Goal: Communication & Community: Participate in discussion

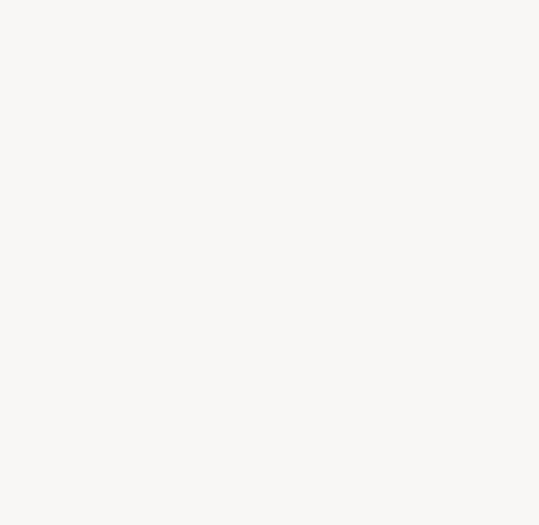
click at [443, 277] on div at bounding box center [269, 262] width 539 height 525
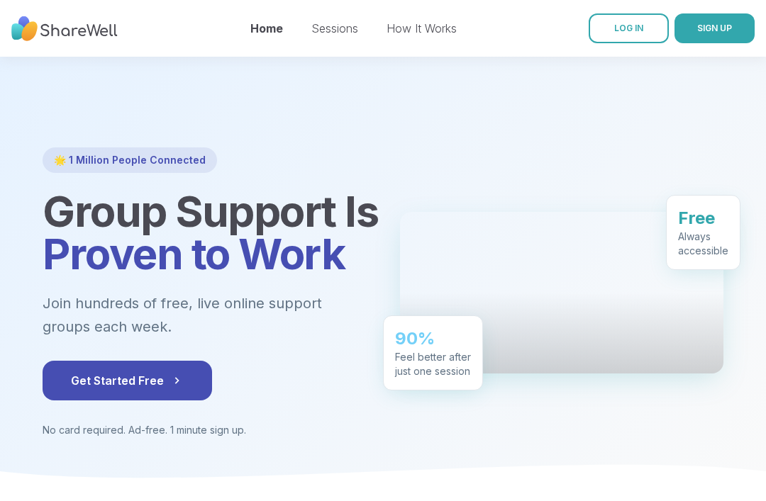
click at [631, 33] on span "LOG IN" at bounding box center [628, 28] width 29 height 11
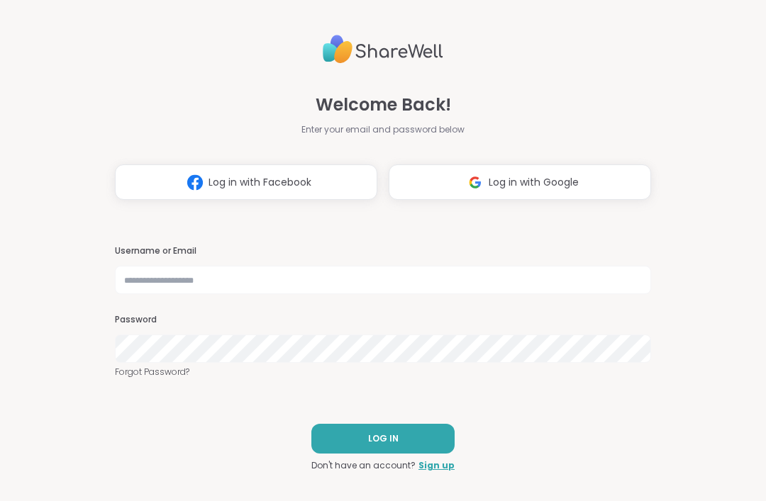
click at [541, 177] on span "Log in with Google" at bounding box center [534, 182] width 90 height 15
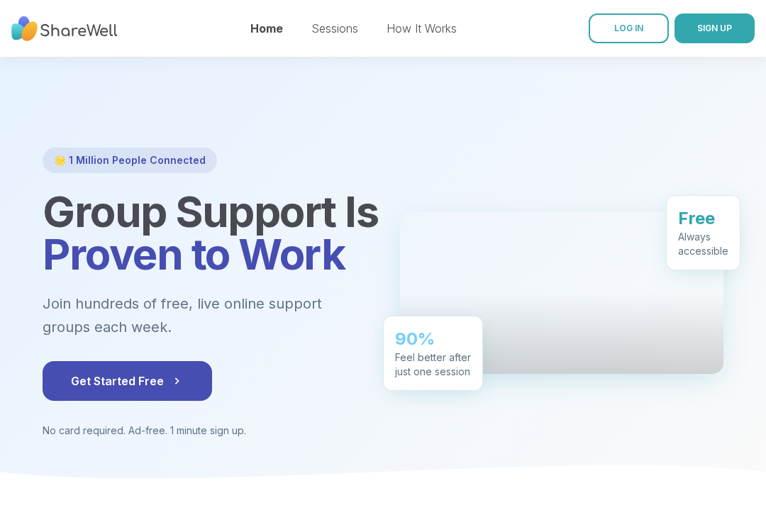
click at [639, 28] on span "LOG IN" at bounding box center [628, 28] width 29 height 11
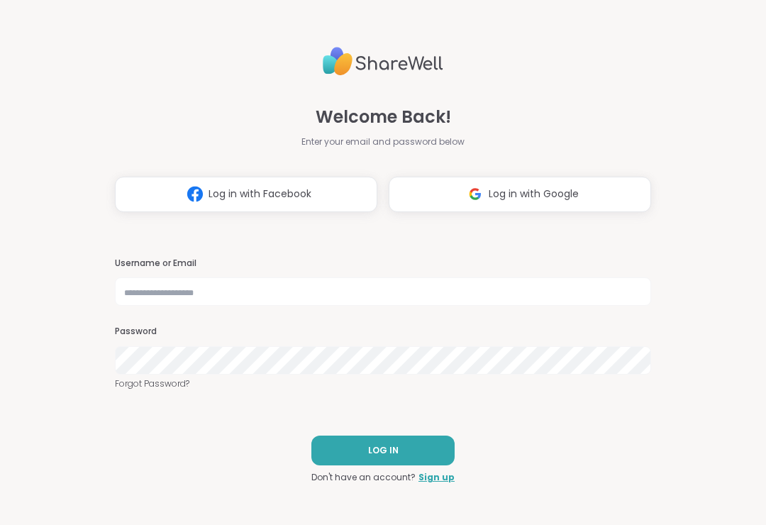
click at [638, 30] on div "Welcome Back! Enter your email and password below Log in with Facebook Log in w…" at bounding box center [383, 262] width 536 height 525
click at [549, 192] on span "Log in with Google" at bounding box center [534, 194] width 90 height 15
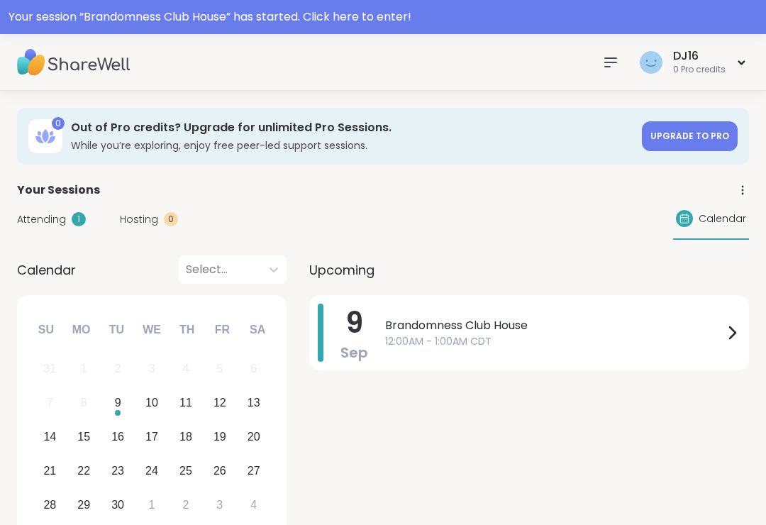
click at [569, 326] on span "Brandomness Club House" at bounding box center [554, 325] width 338 height 17
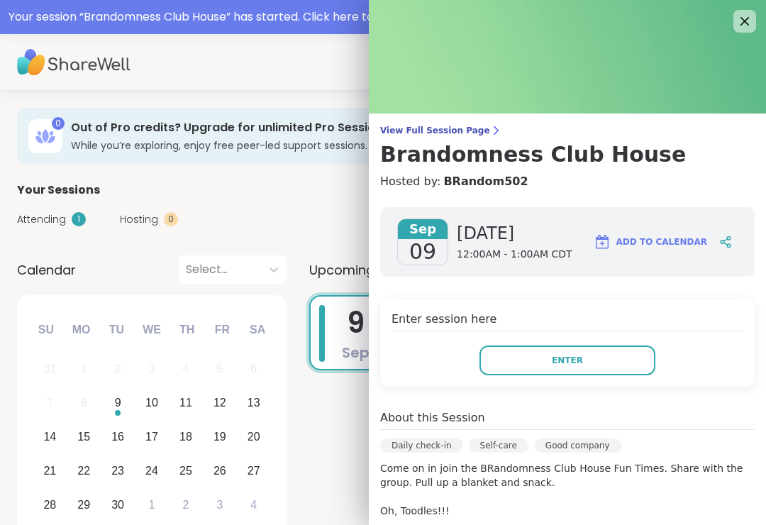
click at [577, 371] on button "Enter" at bounding box center [567, 360] width 176 height 30
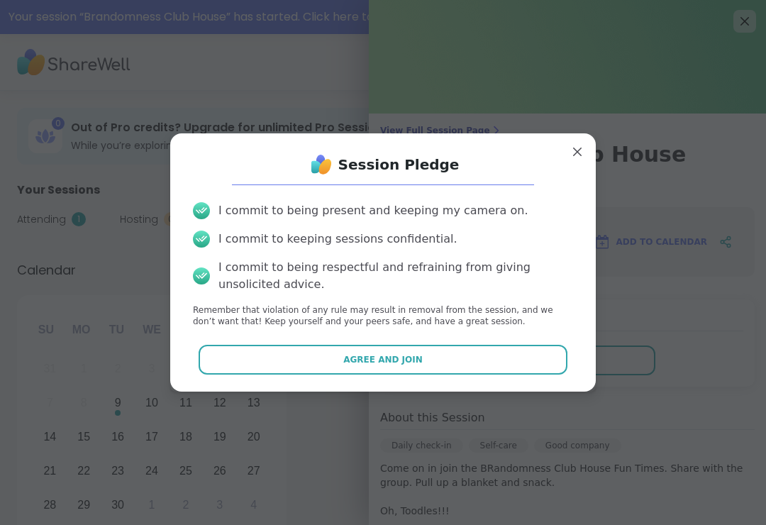
click at [552, 357] on button "Agree and Join" at bounding box center [383, 360] width 369 height 30
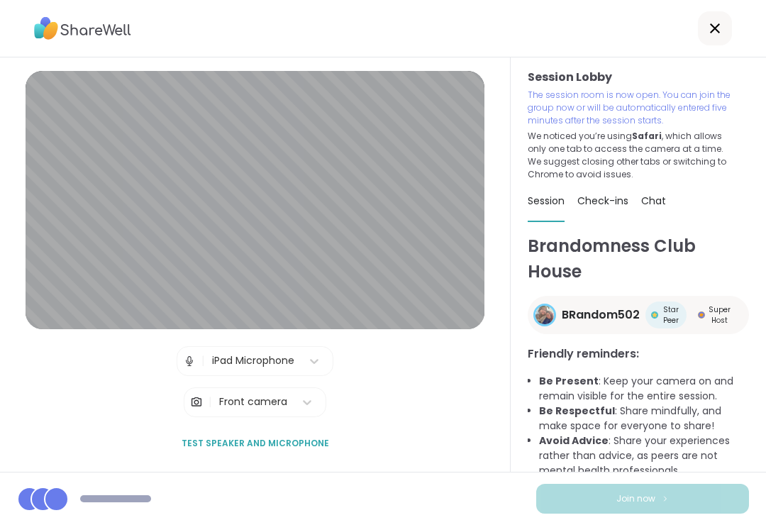
scroll to position [57, 0]
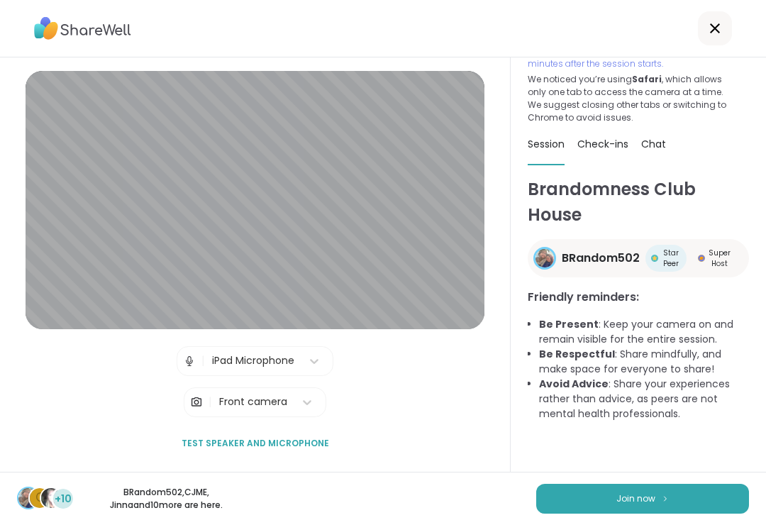
click at [649, 489] on button "Join now" at bounding box center [642, 499] width 213 height 30
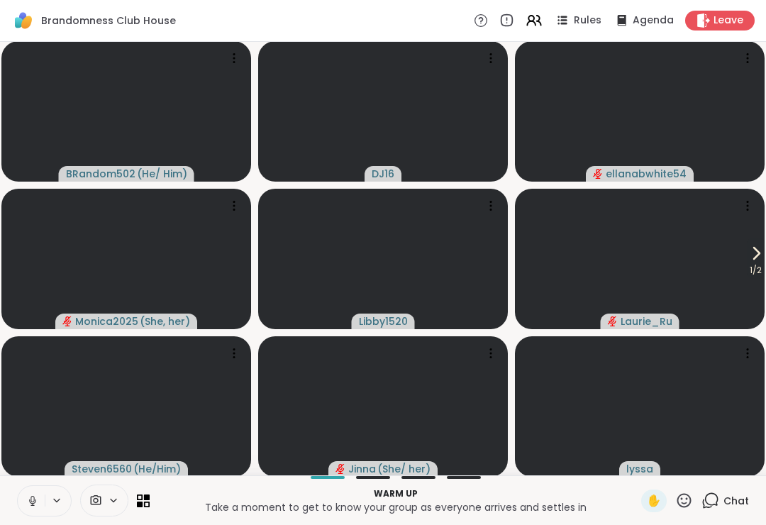
click at [35, 509] on button at bounding box center [31, 501] width 27 height 30
click at [30, 511] on button at bounding box center [31, 501] width 27 height 30
click at [760, 257] on icon at bounding box center [755, 253] width 17 height 17
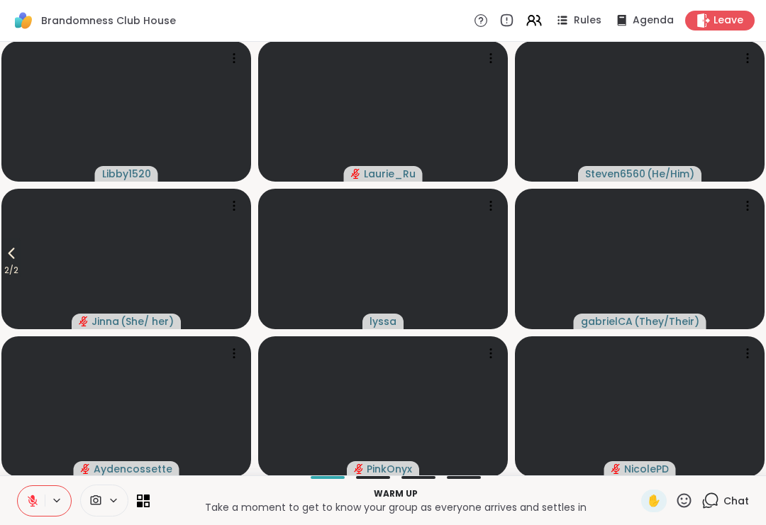
click at [4, 246] on button "2 / 2" at bounding box center [11, 258] width 20 height 41
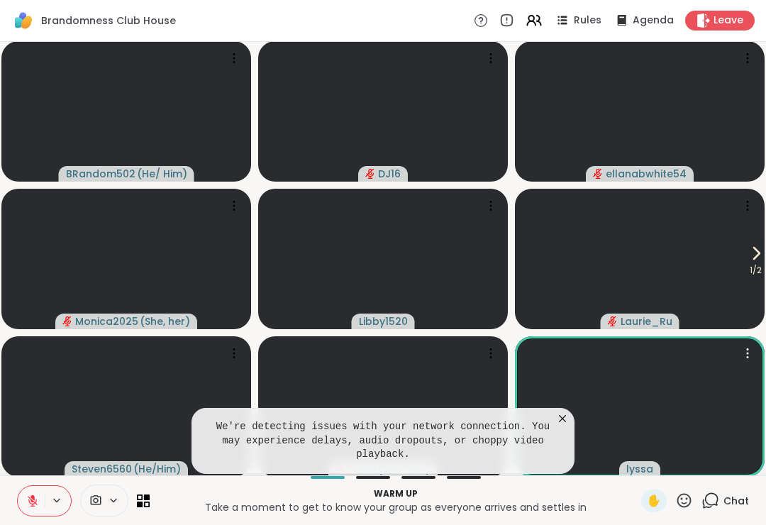
click at [589, 413] on video at bounding box center [640, 406] width 250 height 140
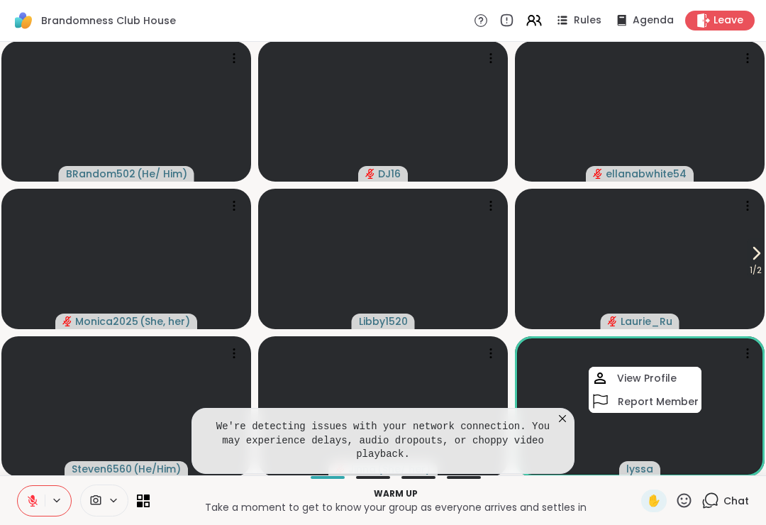
click at [556, 430] on pre "We're detecting issues with your network connection. You may experience delays,…" at bounding box center [382, 441] width 347 height 42
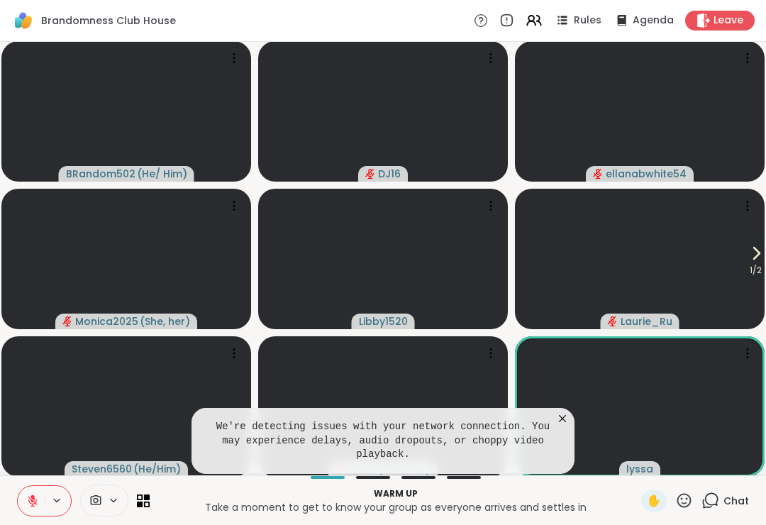
click at [564, 421] on icon at bounding box center [562, 418] width 7 height 7
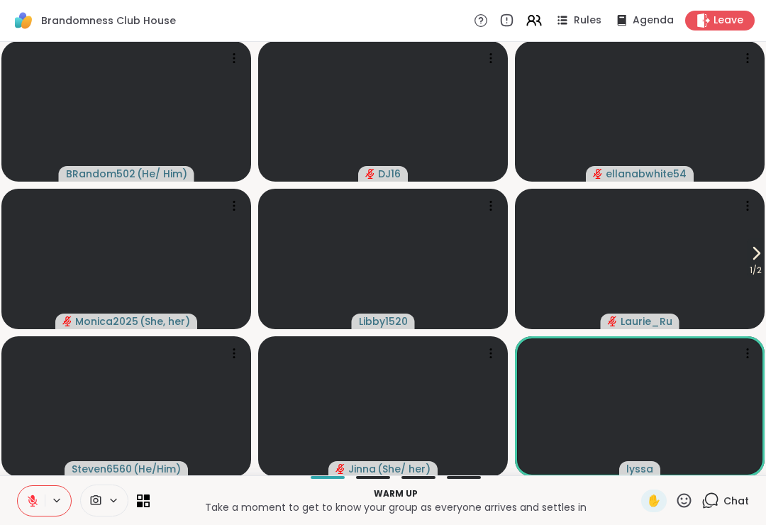
click at [747, 269] on span "1 / 2" at bounding box center [756, 270] width 18 height 17
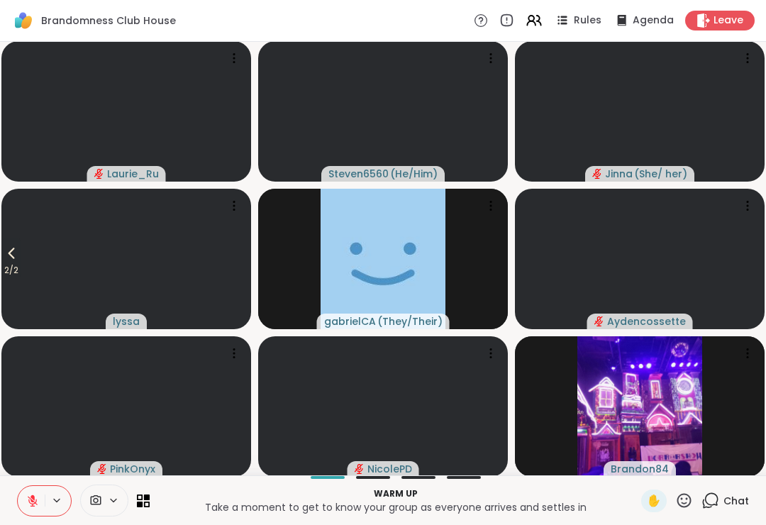
click at [760, 520] on div "Warm up Take a moment to get to know your group as everyone arrives and settles…" at bounding box center [383, 500] width 766 height 50
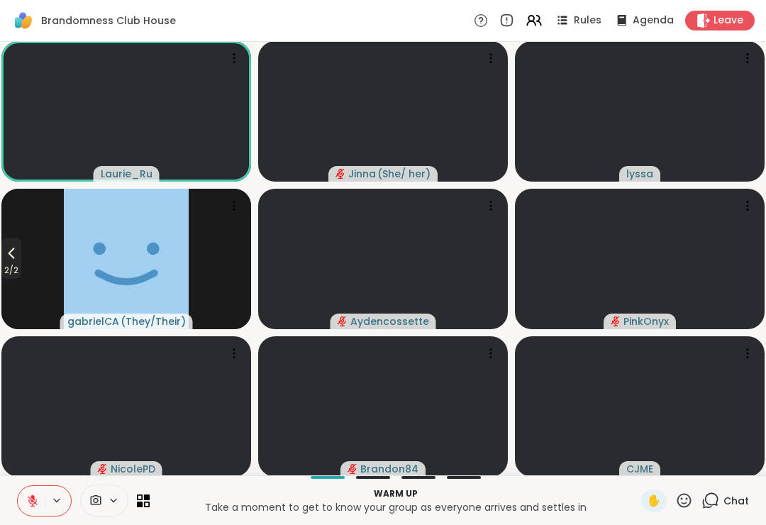
click at [6, 255] on icon at bounding box center [11, 253] width 17 height 17
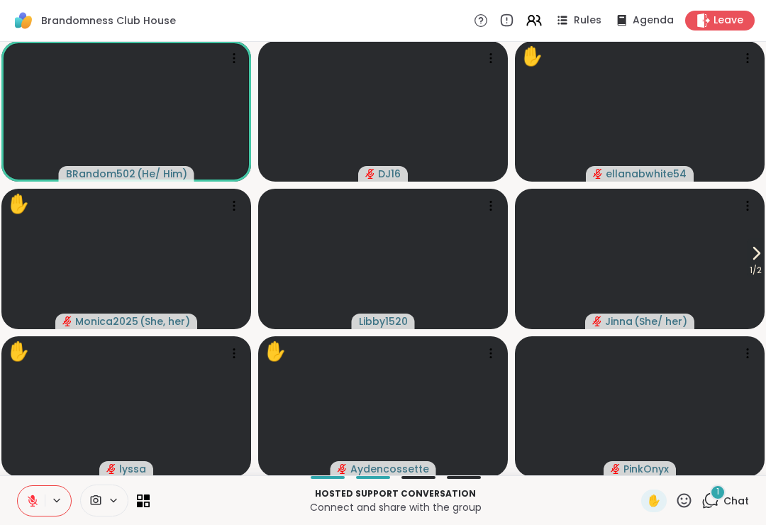
click at [682, 498] on icon at bounding box center [684, 500] width 14 height 14
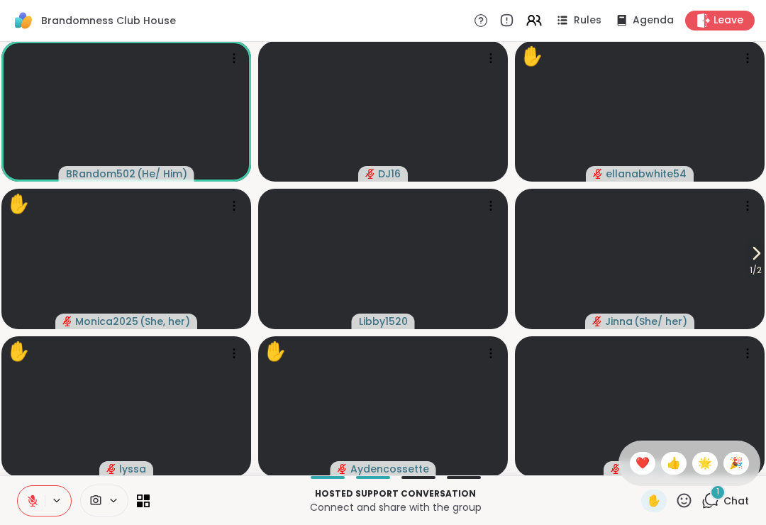
click at [654, 502] on span "✋" at bounding box center [654, 500] width 14 height 17
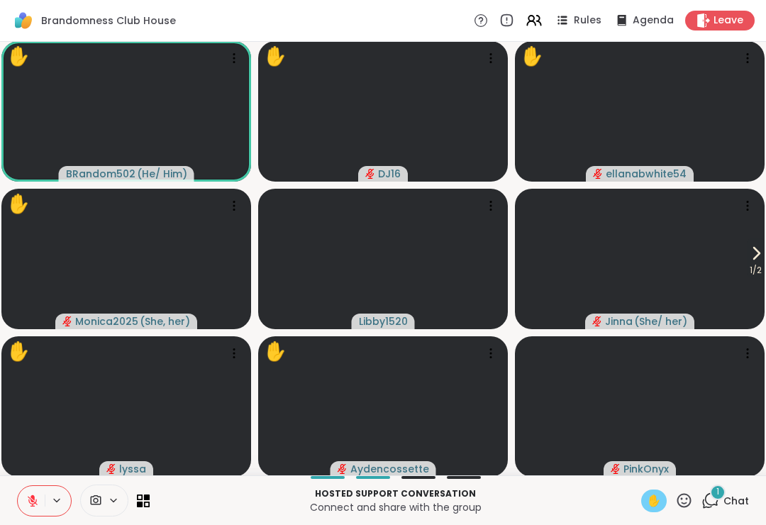
click at [724, 497] on div "1" at bounding box center [718, 492] width 16 height 16
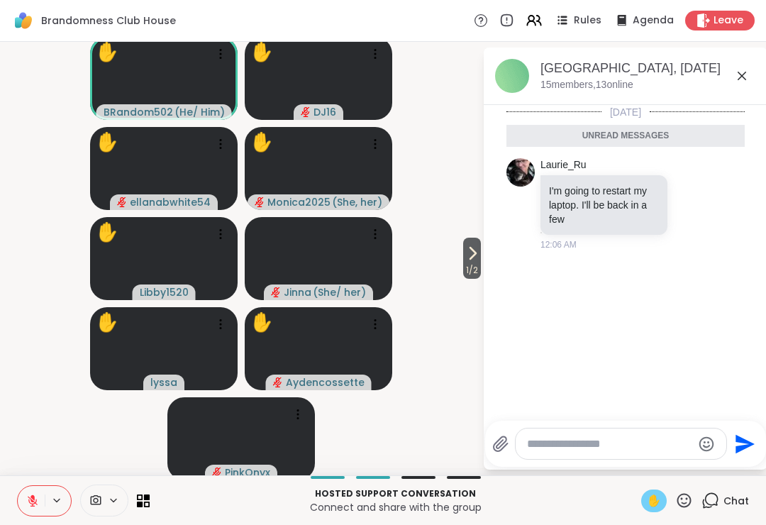
click at [730, 510] on div "Chat" at bounding box center [725, 500] width 48 height 23
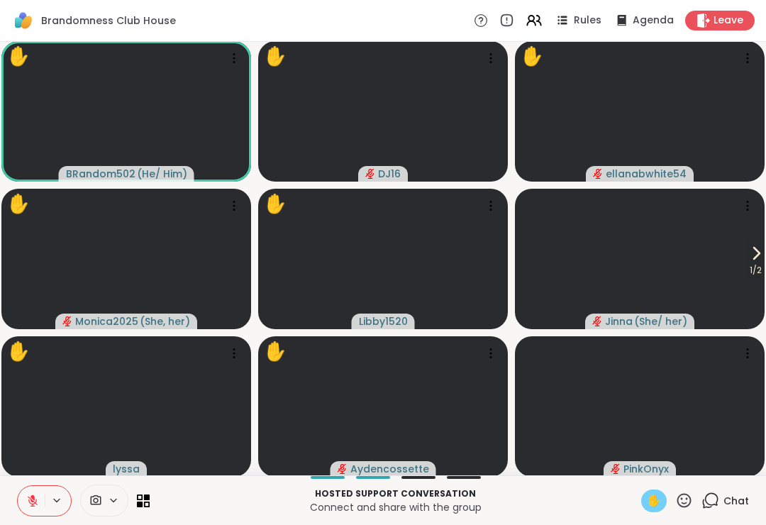
click at [762, 255] on icon at bounding box center [755, 253] width 17 height 17
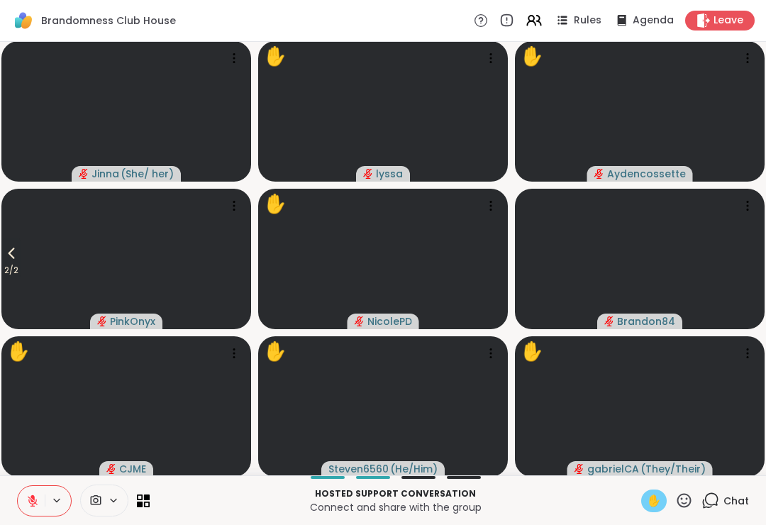
click at [21, 245] on button "2 / 2" at bounding box center [11, 258] width 20 height 41
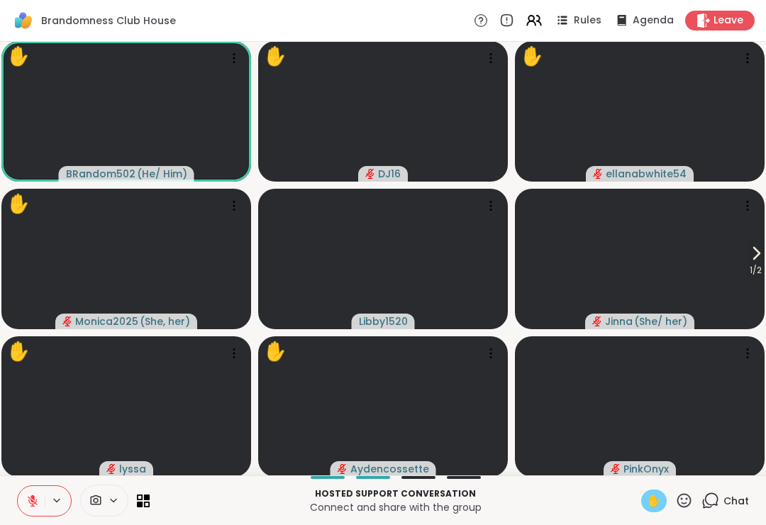
click at [650, 498] on span "✋" at bounding box center [654, 500] width 14 height 17
click at [764, 251] on button "1 / 2" at bounding box center [756, 258] width 18 height 41
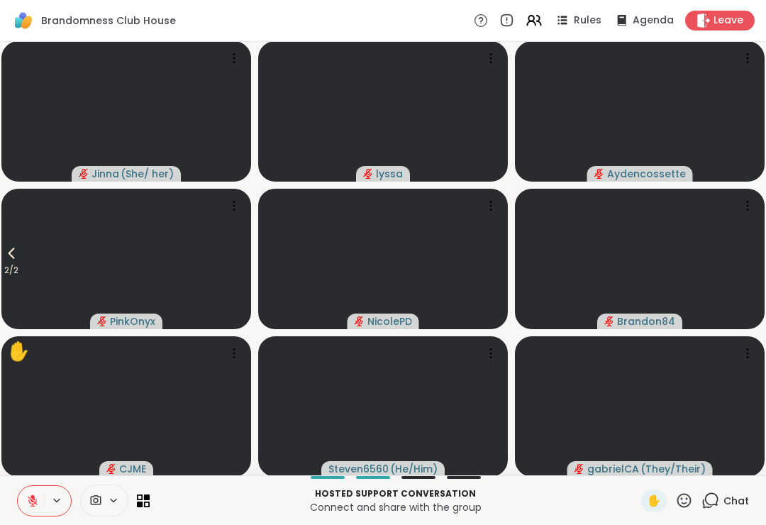
click at [6, 257] on icon at bounding box center [11, 253] width 17 height 17
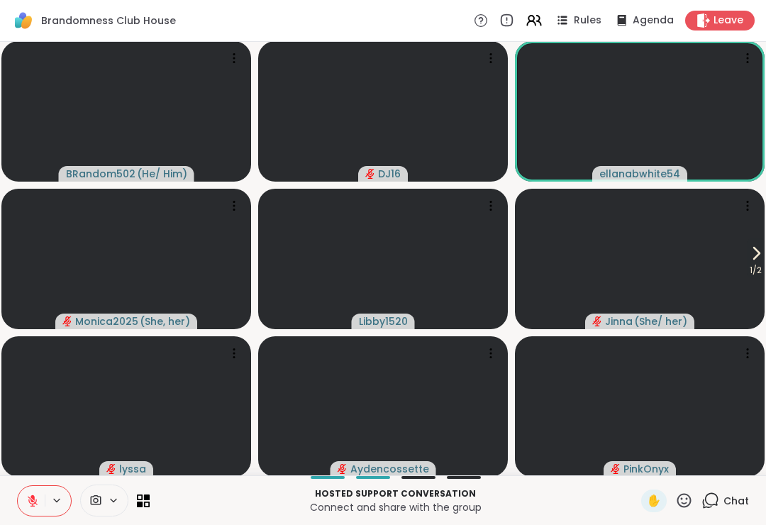
click at [660, 504] on span "✋" at bounding box center [654, 500] width 14 height 17
click at [649, 499] on span "✋" at bounding box center [654, 500] width 14 height 17
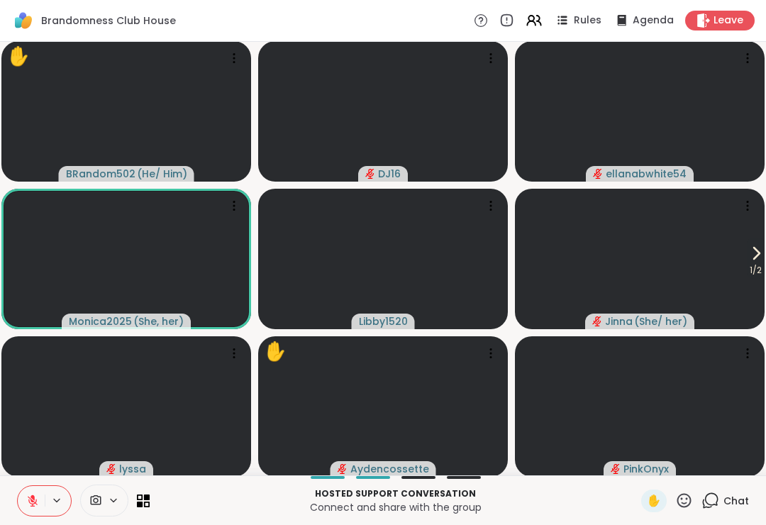
click at [645, 497] on div "✋" at bounding box center [654, 500] width 26 height 23
click at [664, 496] on div "✋" at bounding box center [654, 500] width 26 height 23
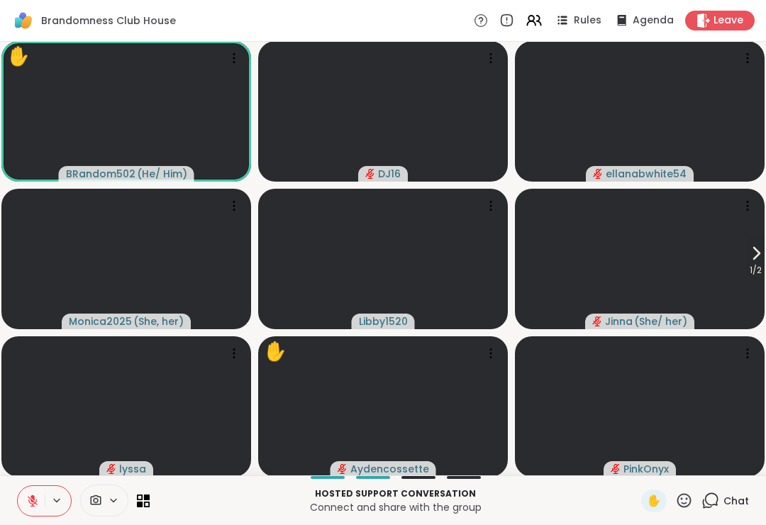
click at [656, 496] on span "✋" at bounding box center [654, 500] width 14 height 17
click at [657, 497] on span "✋" at bounding box center [654, 500] width 14 height 17
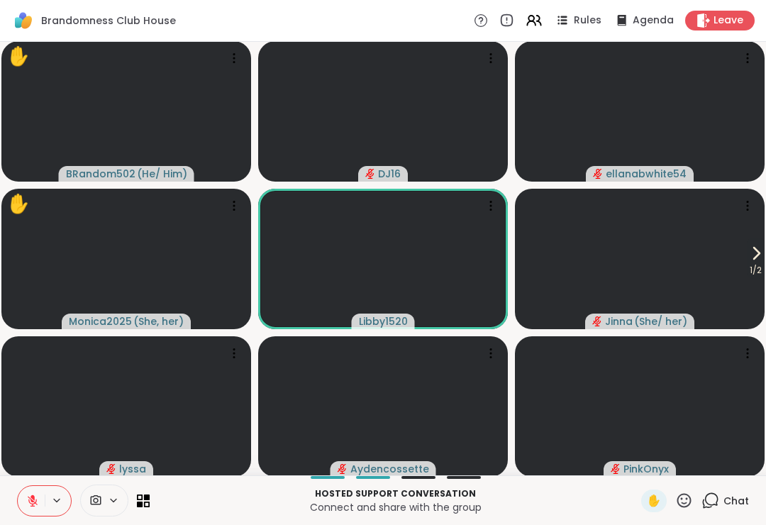
click at [648, 500] on span "✋" at bounding box center [654, 500] width 14 height 17
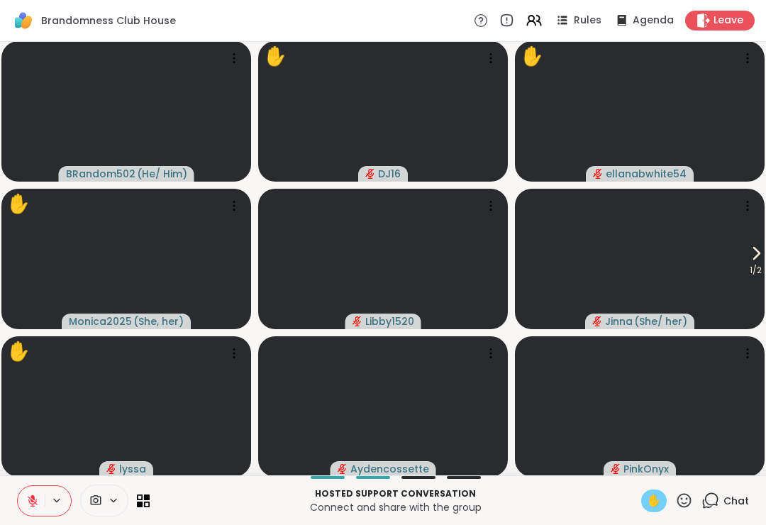
click at [644, 504] on div "✋" at bounding box center [654, 500] width 26 height 23
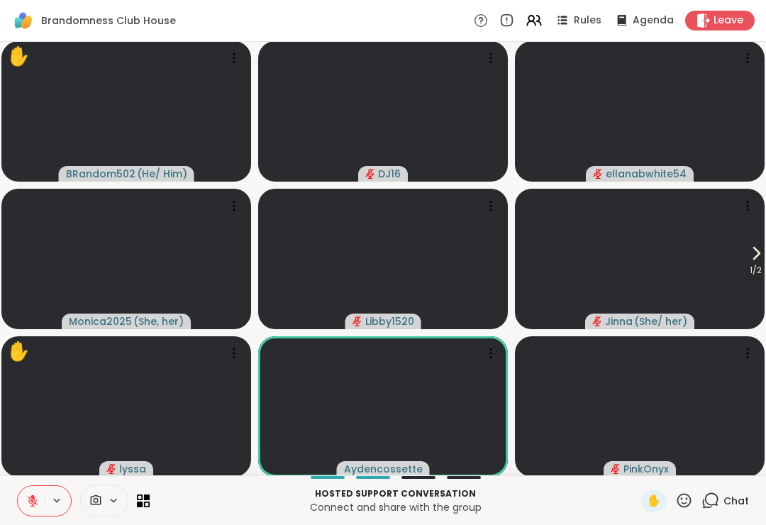
click at [764, 260] on button "1 / 2" at bounding box center [756, 258] width 18 height 41
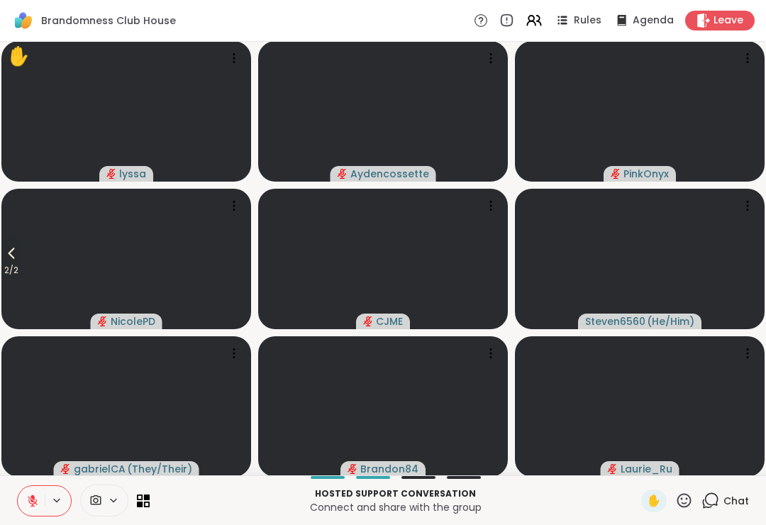
click at [9, 251] on icon at bounding box center [11, 253] width 17 height 17
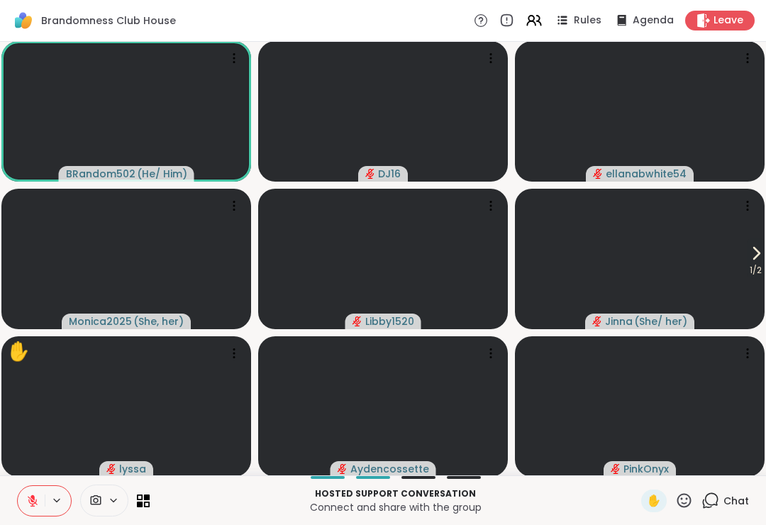
click at [755, 252] on icon at bounding box center [757, 252] width 6 height 11
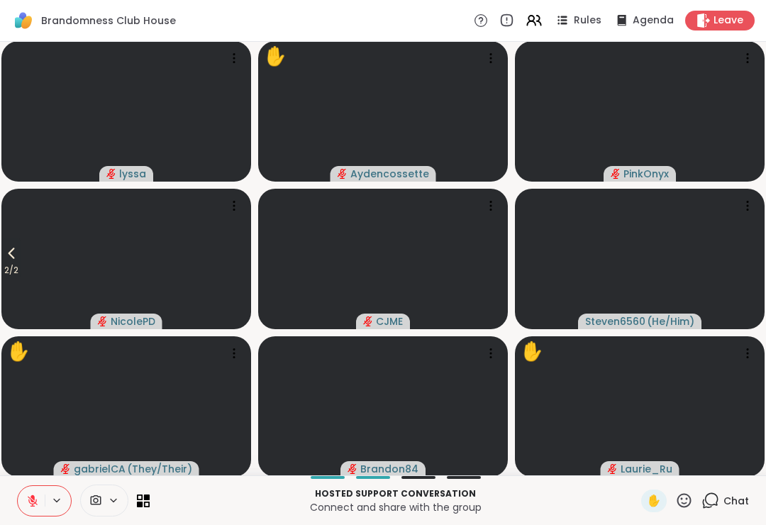
click at [6, 249] on icon at bounding box center [11, 253] width 17 height 17
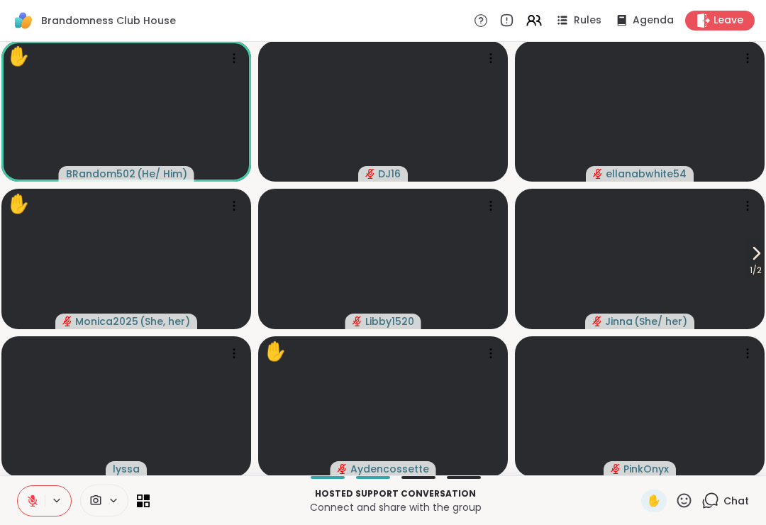
click at [650, 496] on span "✋" at bounding box center [654, 500] width 14 height 17
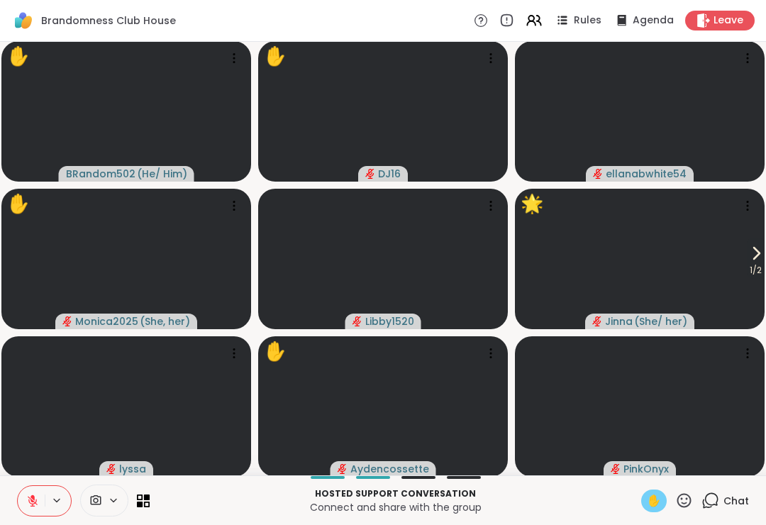
click at [646, 491] on div "✋" at bounding box center [654, 500] width 26 height 23
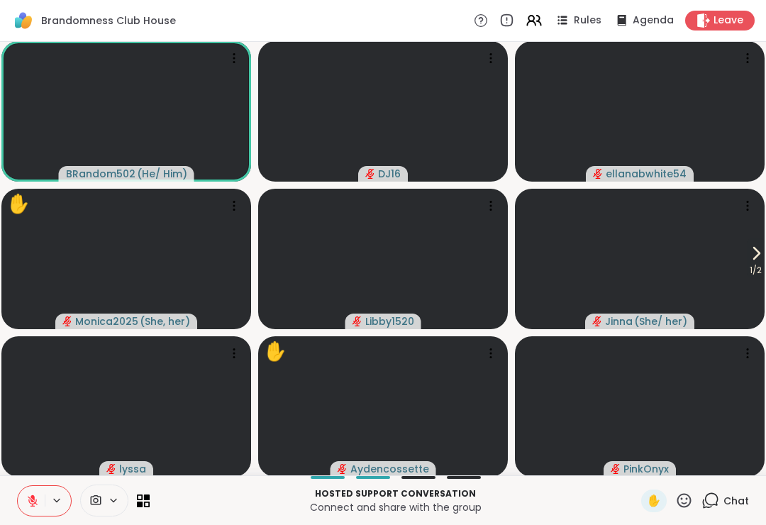
click at [27, 500] on icon at bounding box center [32, 500] width 13 height 13
click at [23, 512] on button at bounding box center [31, 501] width 27 height 30
click at [749, 256] on icon at bounding box center [755, 253] width 17 height 17
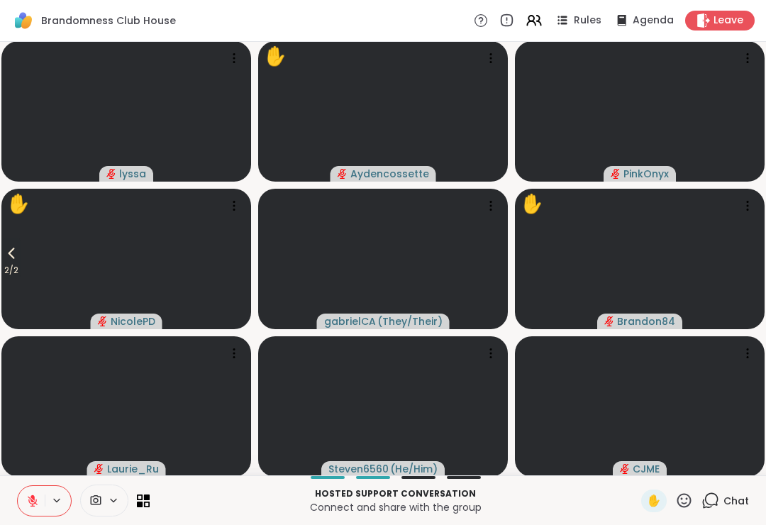
click at [8, 268] on span "2 / 2" at bounding box center [11, 270] width 20 height 17
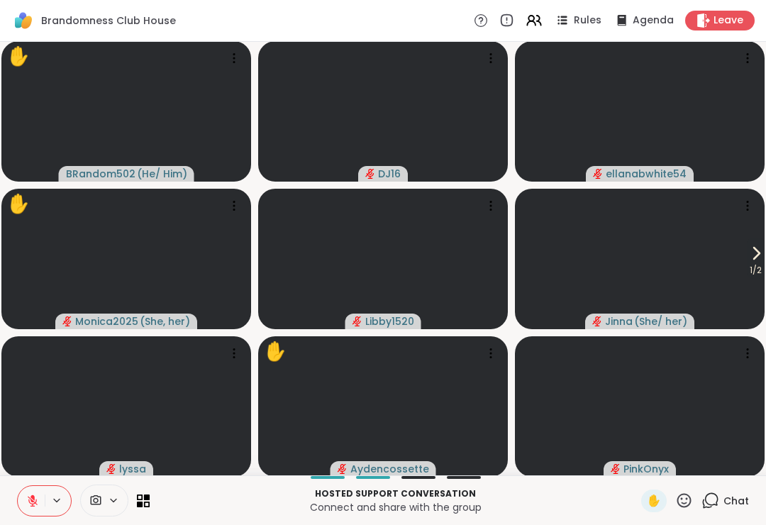
click at [758, 261] on icon at bounding box center [755, 253] width 17 height 17
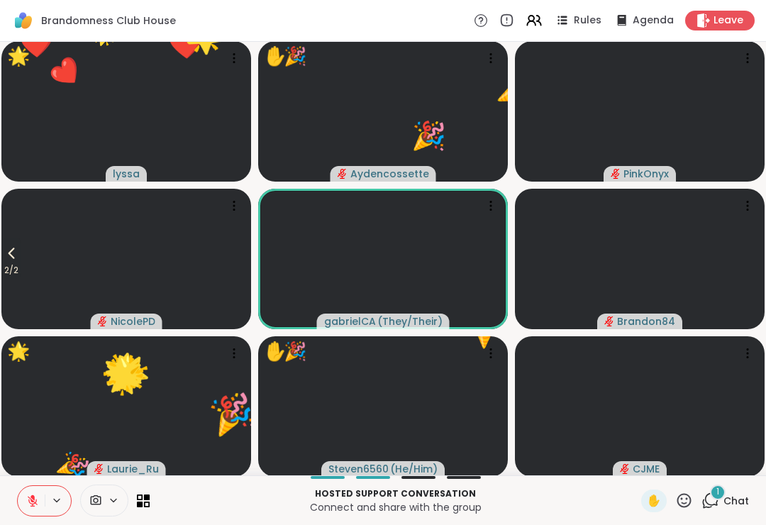
click at [683, 496] on icon at bounding box center [684, 500] width 18 height 18
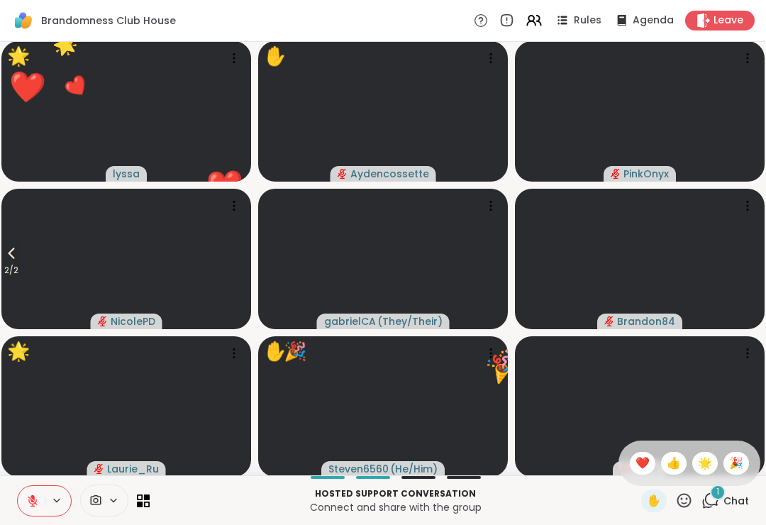
click at [735, 462] on span "🎉" at bounding box center [736, 463] width 14 height 17
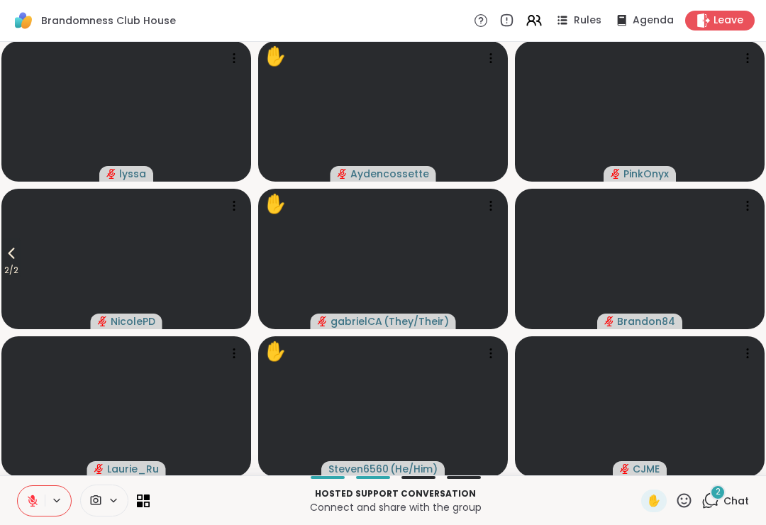
click at [681, 501] on icon at bounding box center [684, 500] width 18 height 18
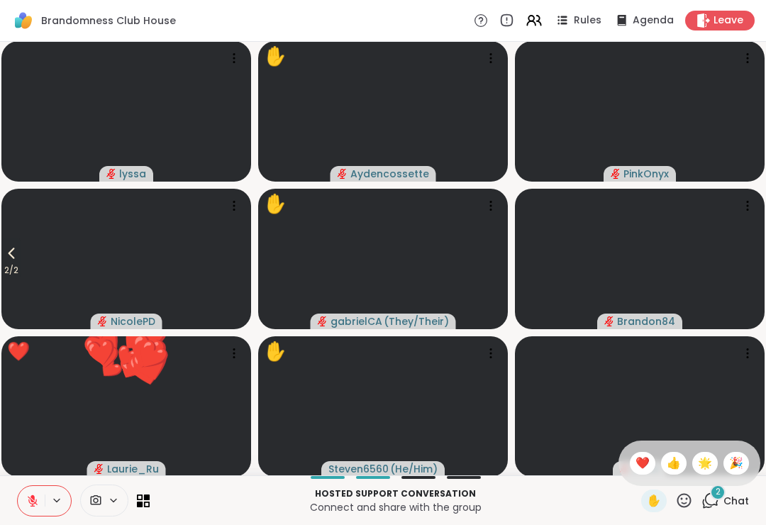
click at [635, 460] on span "❤️" at bounding box center [642, 463] width 14 height 17
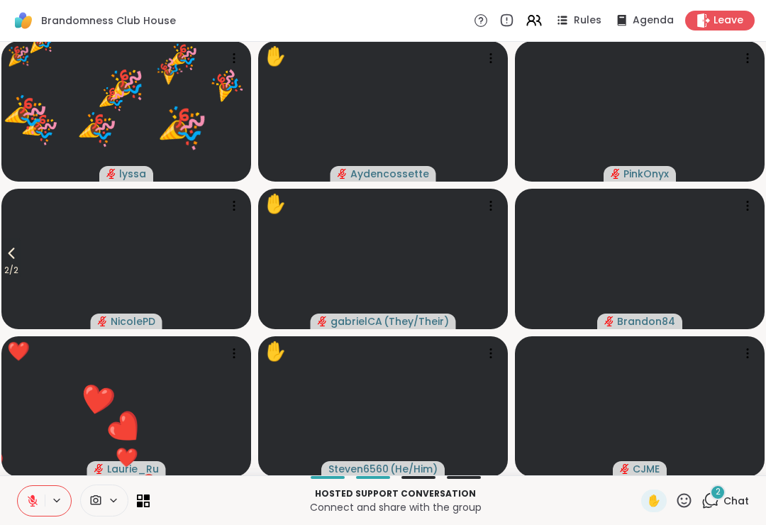
click at [5, 269] on span "2 / 2" at bounding box center [11, 270] width 20 height 17
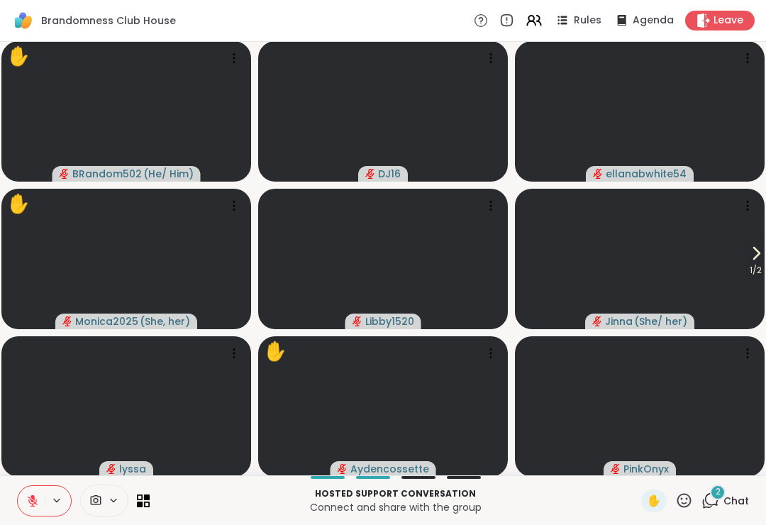
click at [723, 508] on div "2 Chat" at bounding box center [725, 500] width 48 height 23
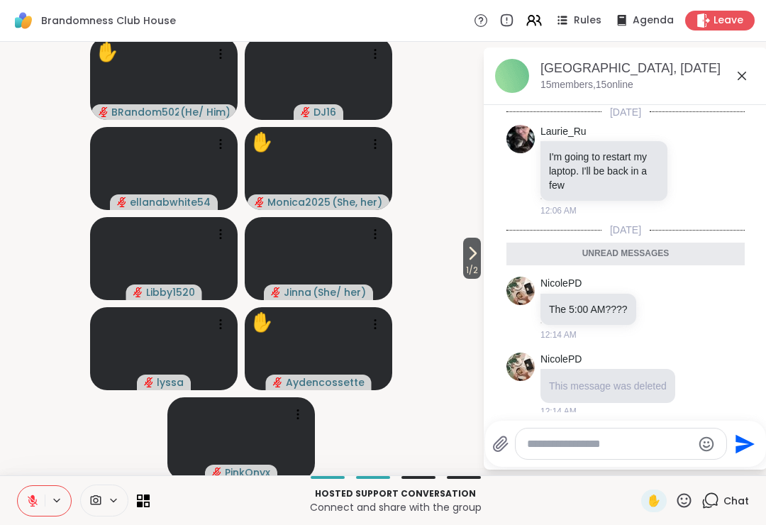
scroll to position [10, 0]
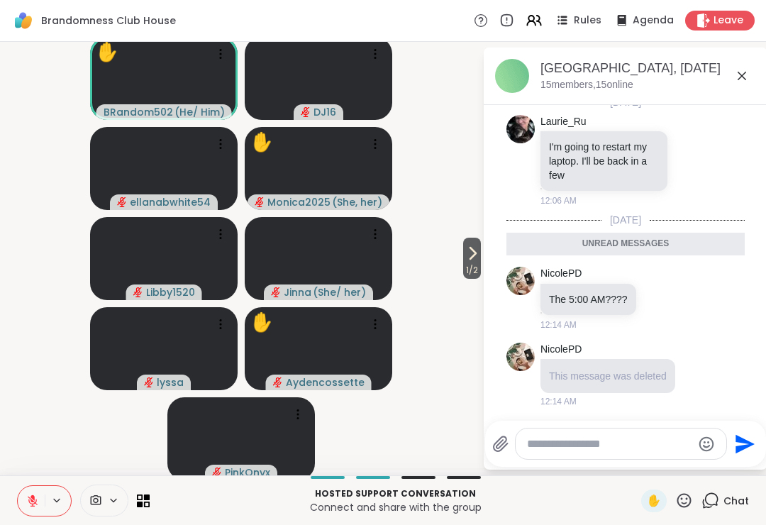
click at [730, 80] on div "Brandomness Club House, [DATE] members, 15 online" at bounding box center [648, 76] width 216 height 32
click at [730, 86] on div "Brandomness Club House, [DATE] members, 15 online" at bounding box center [648, 76] width 216 height 32
click at [736, 84] on icon at bounding box center [741, 75] width 17 height 17
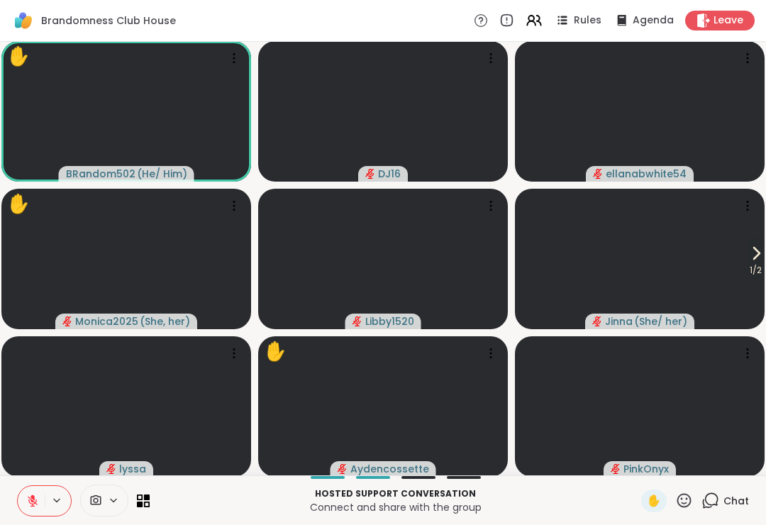
click at [758, 264] on span "1 / 2" at bounding box center [756, 270] width 18 height 17
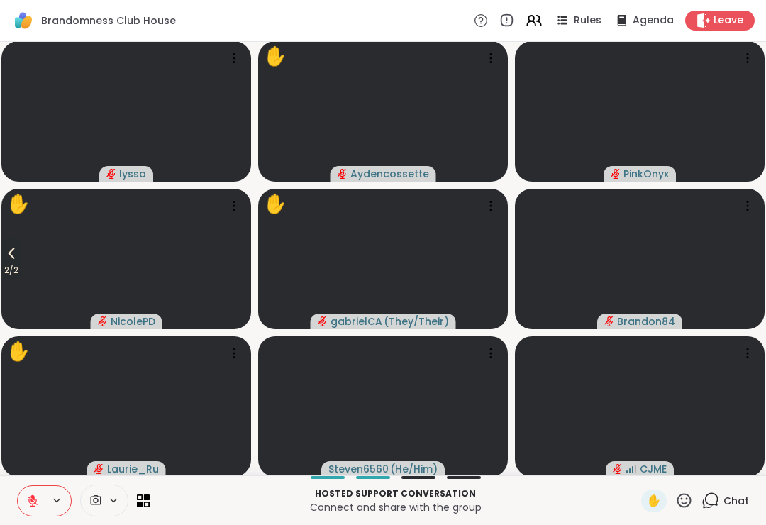
click at [21, 268] on span "2 / 2" at bounding box center [11, 270] width 20 height 17
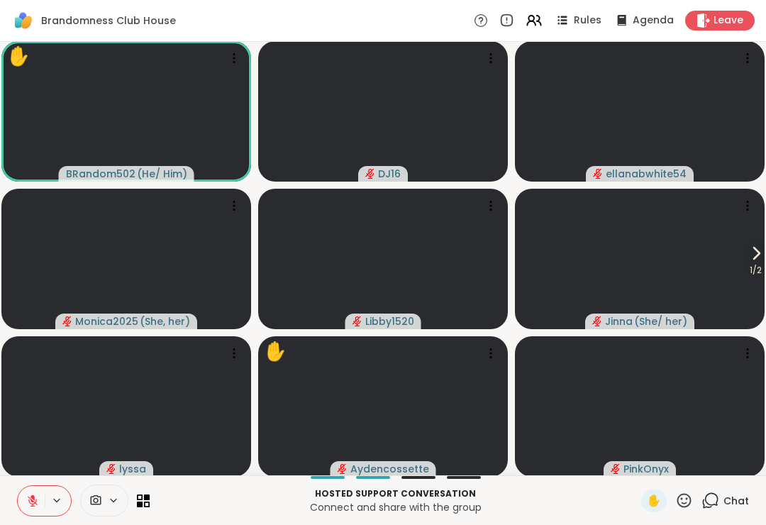
click at [680, 507] on icon at bounding box center [684, 500] width 18 height 18
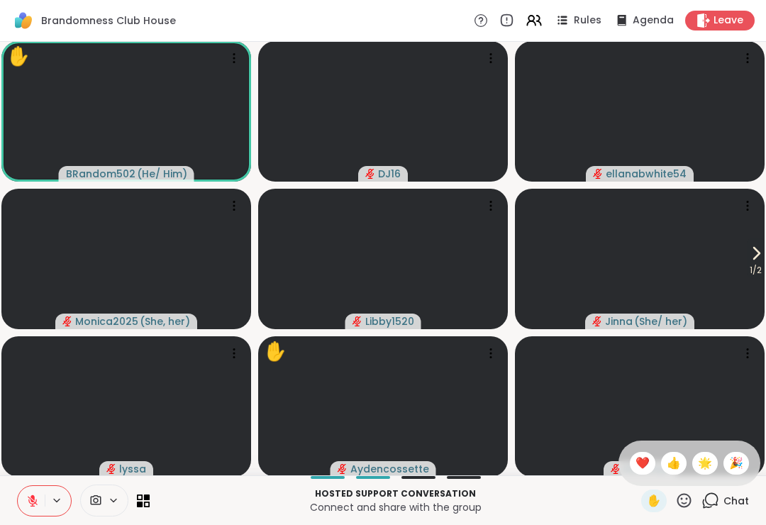
click at [669, 467] on span "👍" at bounding box center [674, 463] width 14 height 17
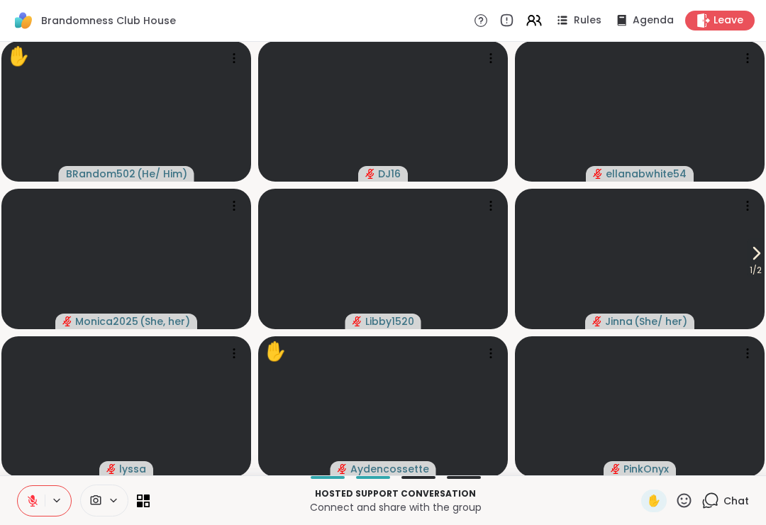
click at [762, 269] on span "1 / 2" at bounding box center [756, 270] width 18 height 17
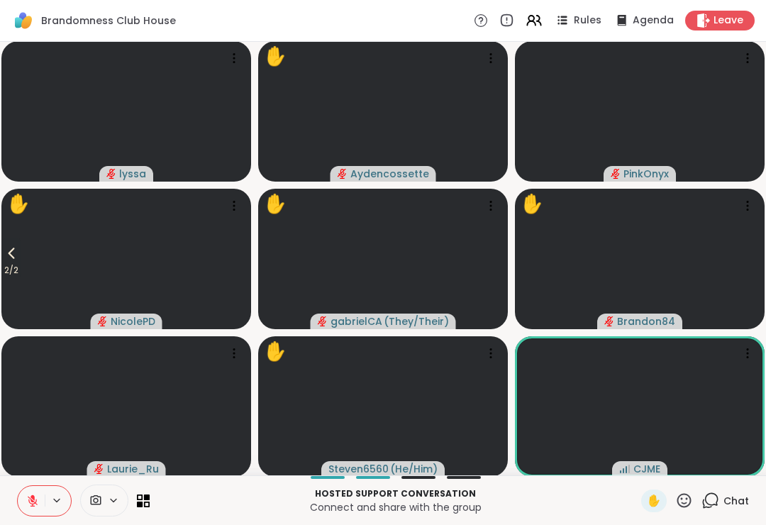
click at [18, 255] on icon at bounding box center [11, 253] width 17 height 17
